Goal: Find specific page/section: Find specific page/section

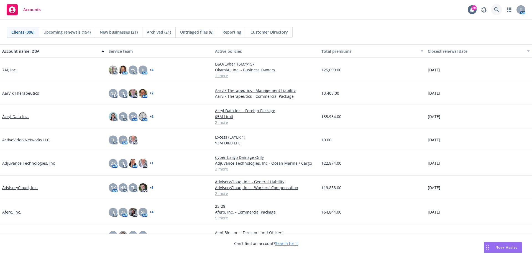
click at [496, 10] on icon at bounding box center [496, 9] width 5 height 5
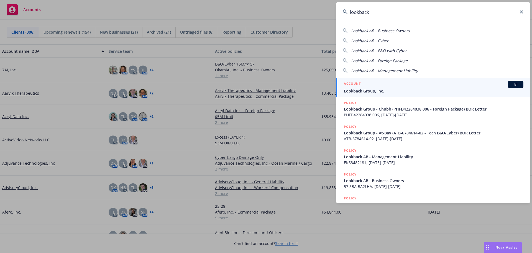
type input "lookback"
click at [366, 91] on span "Lookback Group, Inc." at bounding box center [434, 91] width 180 height 6
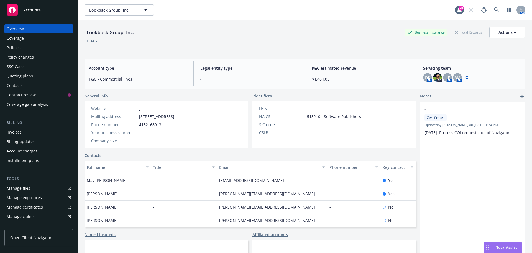
click at [25, 47] on div "Policies" at bounding box center [39, 47] width 64 height 9
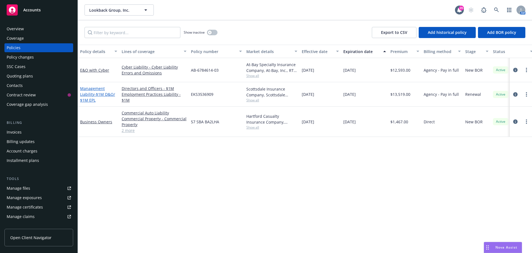
click at [104, 93] on span "- $1M D&O/ $1M EPL" at bounding box center [97, 96] width 35 height 11
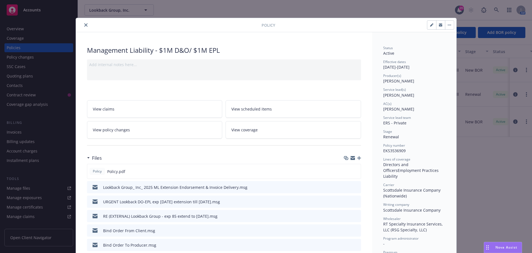
click at [84, 25] on icon "close" at bounding box center [85, 24] width 3 height 3
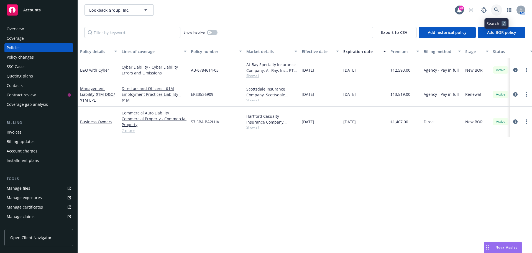
click at [496, 7] on icon at bounding box center [496, 9] width 5 height 5
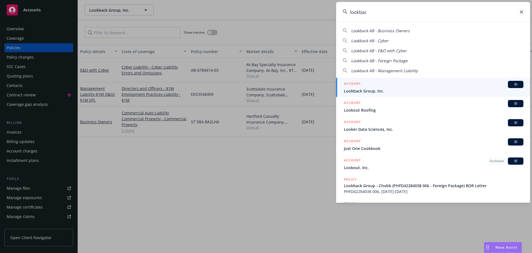
type input "lookback"
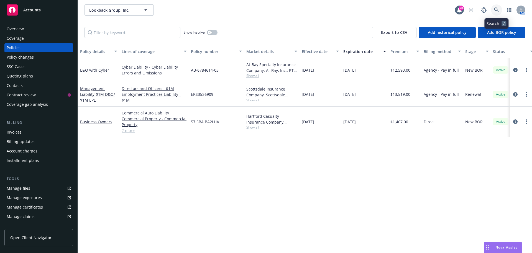
click at [495, 10] on icon at bounding box center [496, 9] width 5 height 5
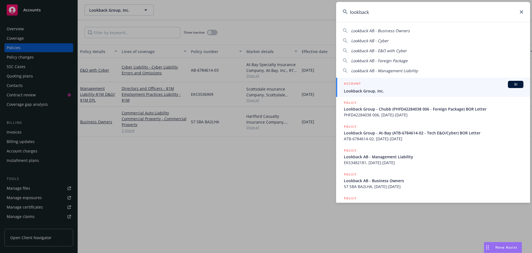
click at [365, 70] on span "Lookback AB - Management Liability" at bounding box center [384, 70] width 67 height 5
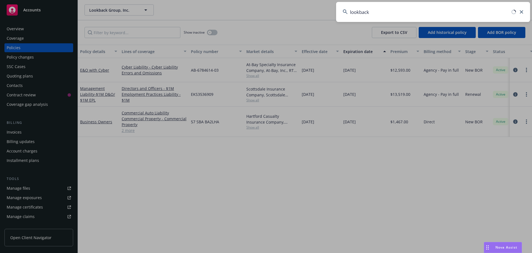
type input "Lookback AB - Management Liability"
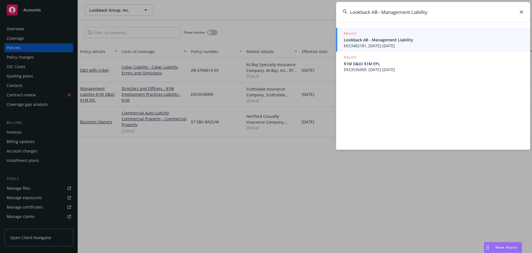
click at [521, 11] on icon at bounding box center [521, 11] width 3 height 3
